Goal: Information Seeking & Learning: Learn about a topic

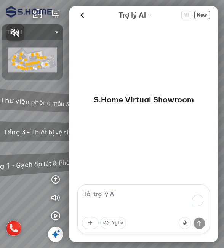
click at [57, 233] on div at bounding box center [112, 124] width 224 height 248
click at [55, 236] on icon at bounding box center [55, 234] width 9 height 9
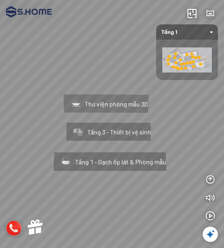
click at [121, 130] on div "Tầng 3 - Thiết bị vệ sinh" at bounding box center [108, 130] width 119 height 50
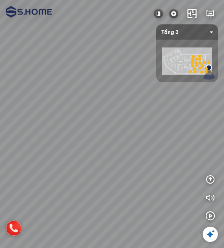
drag, startPoint x: 131, startPoint y: 153, endPoint x: 36, endPoint y: 136, distance: 96.2
click at [36, 136] on div at bounding box center [112, 124] width 224 height 248
click at [180, 69] on img at bounding box center [186, 61] width 49 height 27
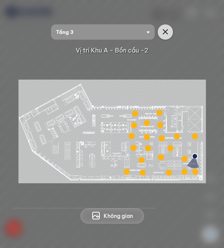
click at [168, 32] on icon "button" at bounding box center [165, 31] width 9 height 9
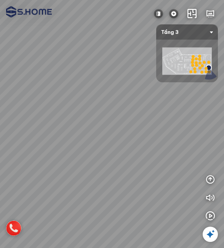
drag, startPoint x: 114, startPoint y: 207, endPoint x: 186, endPoint y: 128, distance: 107.2
click at [186, 128] on div at bounding box center [112, 124] width 224 height 248
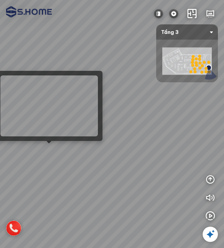
click at [56, 149] on div at bounding box center [112, 124] width 224 height 248
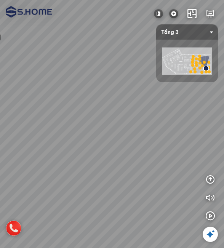
drag, startPoint x: 134, startPoint y: 155, endPoint x: 166, endPoint y: 83, distance: 79.1
click at [166, 83] on div at bounding box center [112, 124] width 224 height 248
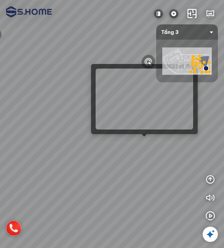
click at [146, 142] on div at bounding box center [112, 124] width 224 height 248
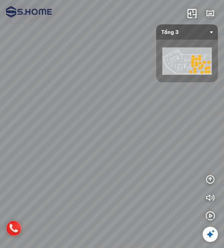
drag, startPoint x: 145, startPoint y: 142, endPoint x: 42, endPoint y: 116, distance: 105.6
click at [42, 116] on div at bounding box center [112, 124] width 224 height 248
drag, startPoint x: 157, startPoint y: 132, endPoint x: 87, endPoint y: 125, distance: 70.8
click at [74, 118] on div at bounding box center [112, 124] width 224 height 248
drag, startPoint x: 129, startPoint y: 135, endPoint x: 91, endPoint y: 142, distance: 38.7
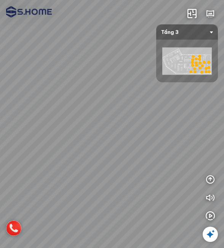
click at [64, 142] on div at bounding box center [112, 124] width 224 height 248
drag, startPoint x: 142, startPoint y: 139, endPoint x: 104, endPoint y: 152, distance: 40.9
click at [51, 152] on div at bounding box center [112, 124] width 224 height 248
drag, startPoint x: 143, startPoint y: 153, endPoint x: 92, endPoint y: 137, distance: 52.9
click at [92, 137] on div at bounding box center [112, 124] width 224 height 248
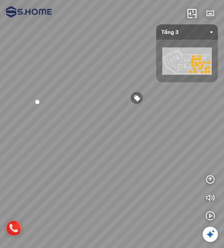
drag, startPoint x: 169, startPoint y: 174, endPoint x: 92, endPoint y: 161, distance: 78.3
click at [92, 161] on div at bounding box center [112, 124] width 224 height 248
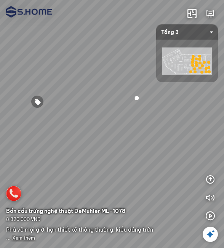
click at [136, 100] on div at bounding box center [136, 97] width 13 height 13
click at [28, 239] on span "Xem thêm" at bounding box center [23, 238] width 23 height 6
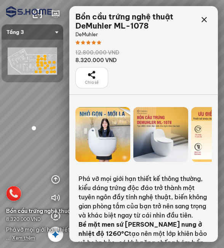
click at [102, 130] on div at bounding box center [102, 134] width 55 height 55
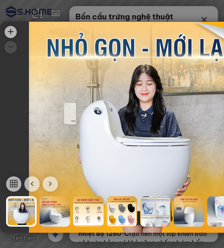
click at [122, 207] on div at bounding box center [122, 211] width 30 height 30
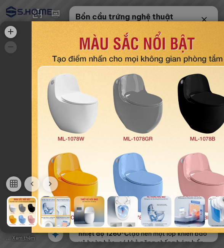
click at [167, 204] on div at bounding box center [156, 211] width 30 height 30
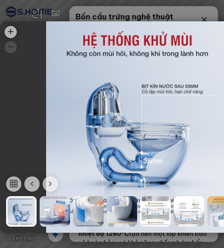
click at [33, 179] on icon "button" at bounding box center [31, 183] width 9 height 9
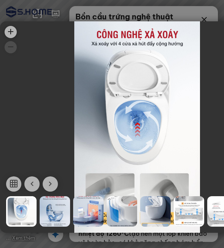
click at [34, 179] on icon "button" at bounding box center [31, 183] width 9 height 9
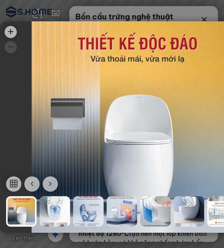
click at [32, 176] on button "button" at bounding box center [31, 183] width 15 height 15
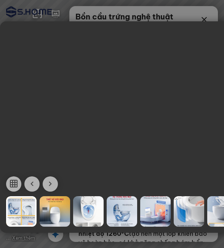
click at [25, 201] on div at bounding box center [21, 211] width 30 height 30
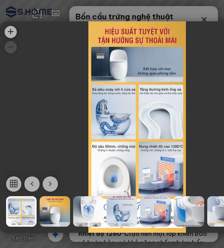
click at [30, 179] on icon "button" at bounding box center [31, 183] width 9 height 9
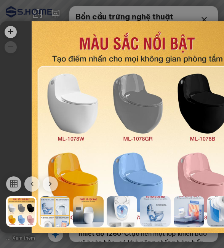
click at [31, 179] on icon "button" at bounding box center [31, 183] width 9 height 9
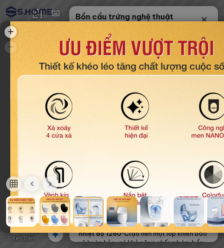
click at [57, 205] on div at bounding box center [55, 211] width 30 height 30
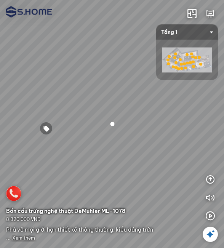
click at [32, 235] on span "Xem thêm" at bounding box center [23, 238] width 23 height 6
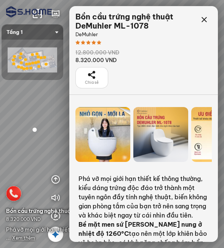
click at [113, 140] on div at bounding box center [102, 134] width 55 height 55
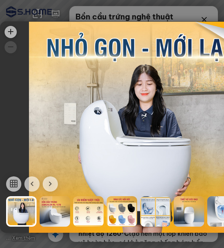
click at [86, 210] on div at bounding box center [88, 211] width 30 height 30
